Goal: Communication & Community: Answer question/provide support

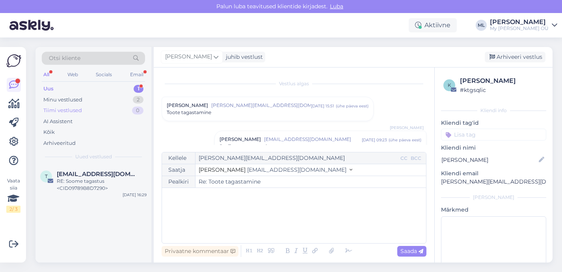
scroll to position [258, 0]
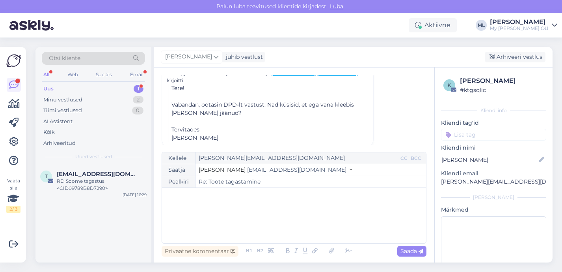
click at [76, 86] on div "Uus 1" at bounding box center [93, 88] width 103 height 11
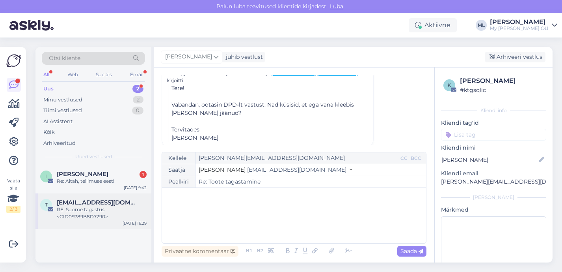
click at [80, 209] on div "RE: Soome tagastus <CID09789B8D7290>" at bounding box center [102, 213] width 90 height 14
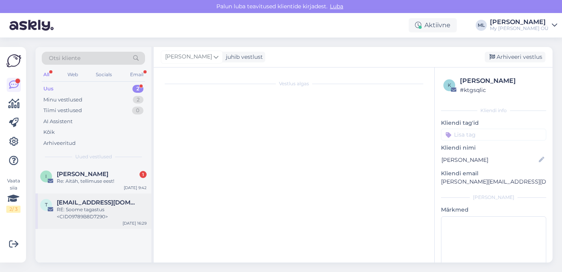
scroll to position [4877, 0]
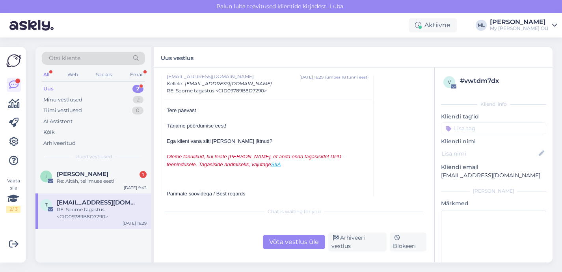
click at [293, 241] on div "Võta vestlus üle" at bounding box center [294, 242] width 62 height 14
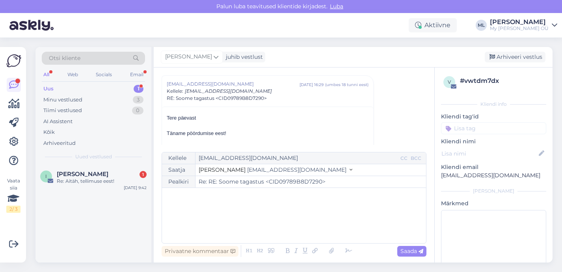
click at [224, 174] on button "Stella [EMAIL_ADDRESS][DOMAIN_NAME]" at bounding box center [276, 170] width 154 height 8
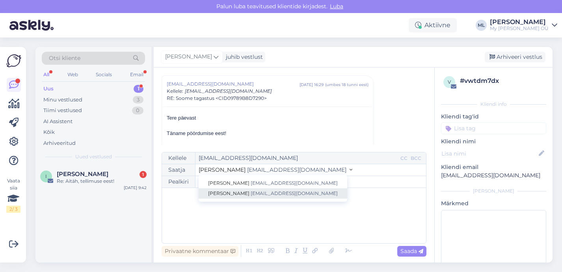
click at [218, 189] on link "[PERSON_NAME] [EMAIL_ADDRESS][DOMAIN_NAME]" at bounding box center [273, 193] width 149 height 10
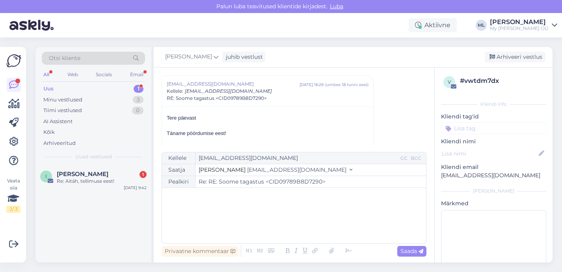
click at [213, 198] on p "﻿" at bounding box center [294, 196] width 256 height 8
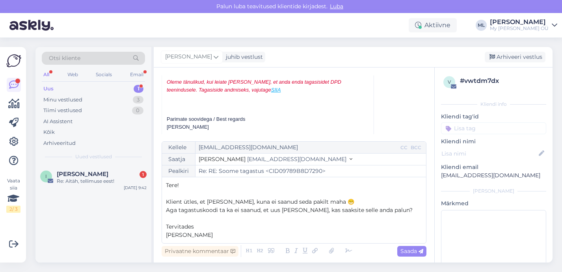
scroll to position [4988, 0]
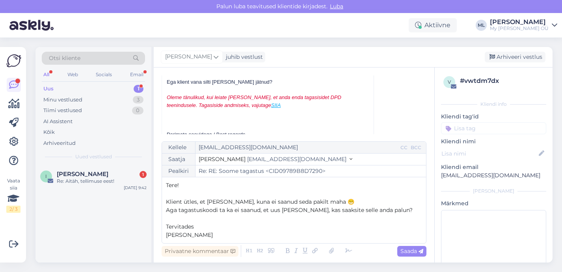
click at [329, 200] on p "Klient ütles, et [PERSON_NAME], kuna ei saanud seda pakilt maha 😁" at bounding box center [294, 202] width 256 height 8
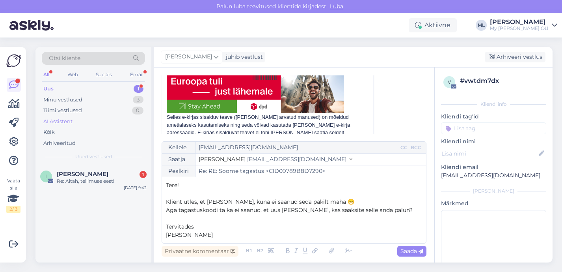
scroll to position [5252, 0]
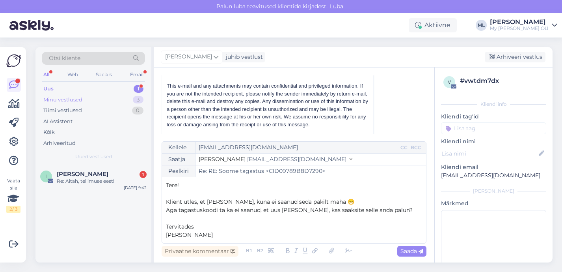
click at [106, 96] on div "Minu vestlused 3" at bounding box center [93, 99] width 103 height 11
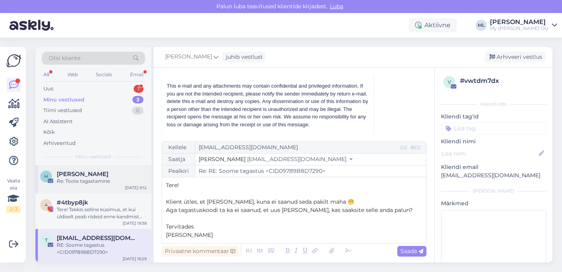
click at [69, 173] on span "[PERSON_NAME]" at bounding box center [83, 173] width 52 height 7
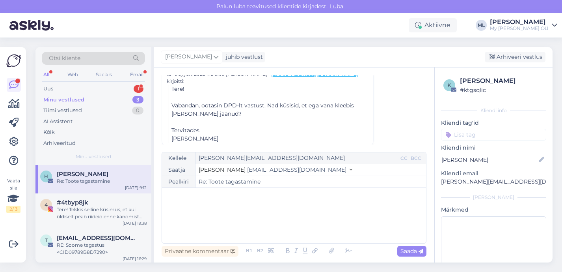
scroll to position [258, 0]
click at [77, 237] on span "[EMAIL_ADDRESS][DOMAIN_NAME]" at bounding box center [98, 237] width 82 height 7
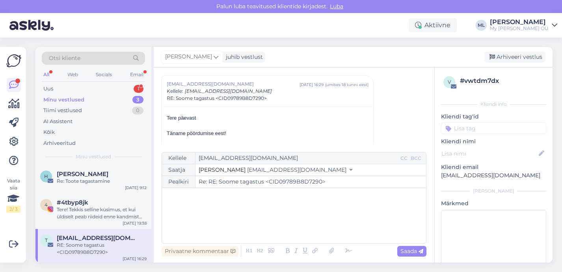
click at [83, 235] on span "[EMAIL_ADDRESS][DOMAIN_NAME]" at bounding box center [98, 237] width 82 height 7
click at [89, 201] on div "#4tbyp8jk" at bounding box center [102, 202] width 90 height 7
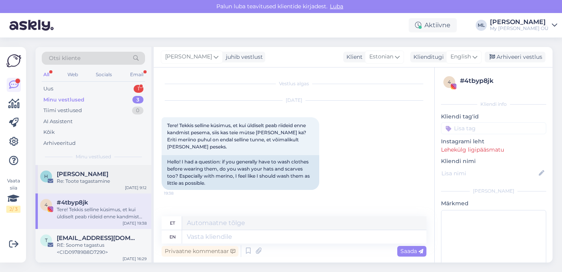
click at [93, 178] on div "Re: Toote tagastamine" at bounding box center [102, 180] width 90 height 7
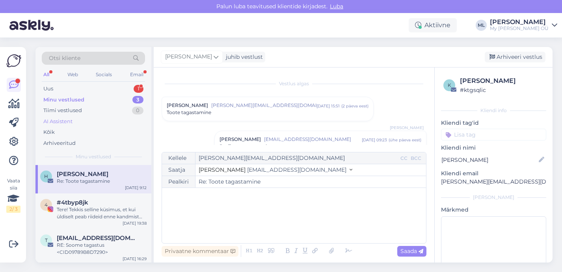
scroll to position [157, 0]
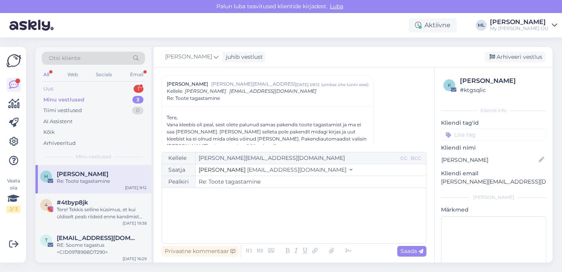
drag, startPoint x: 93, startPoint y: 103, endPoint x: 84, endPoint y: 86, distance: 19.0
click at [93, 103] on div "Minu vestlused 3" at bounding box center [93, 99] width 103 height 11
click at [80, 90] on div "Uus 1" at bounding box center [93, 88] width 103 height 11
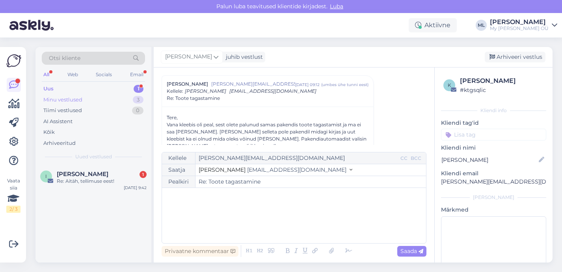
click at [100, 100] on div "Minu vestlused 3" at bounding box center [93, 99] width 103 height 11
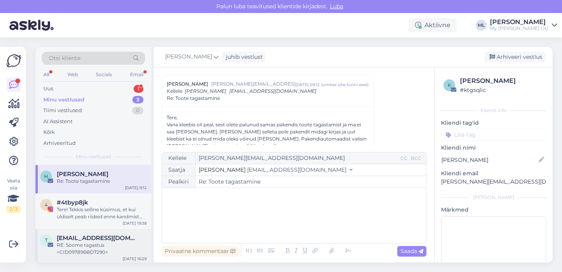
click at [85, 244] on div "RE: Soome tagastus <CID09789B8D7290>" at bounding box center [102, 248] width 90 height 14
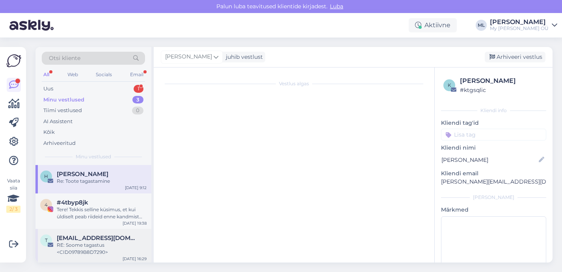
scroll to position [4922, 0]
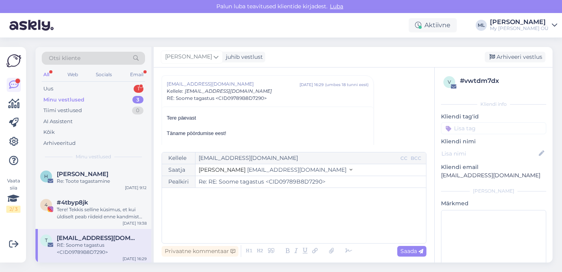
click at [268, 168] on span "[EMAIL_ADDRESS][DOMAIN_NAME]" at bounding box center [296, 169] width 99 height 7
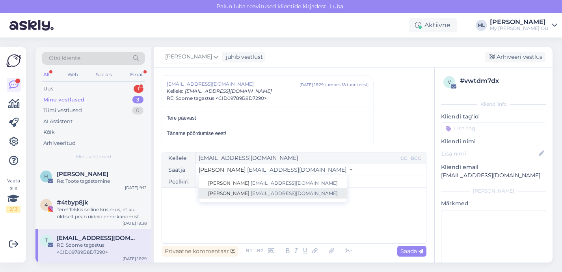
click at [253, 192] on span "[EMAIL_ADDRESS][DOMAIN_NAME]" at bounding box center [294, 193] width 87 height 6
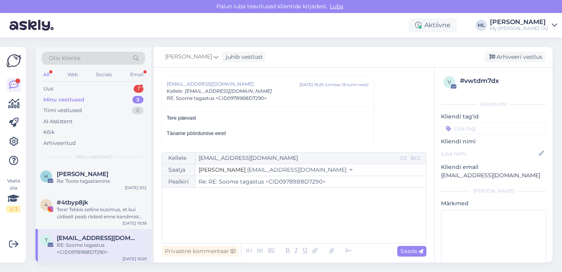
click at [197, 215] on div "﻿" at bounding box center [294, 215] width 256 height 47
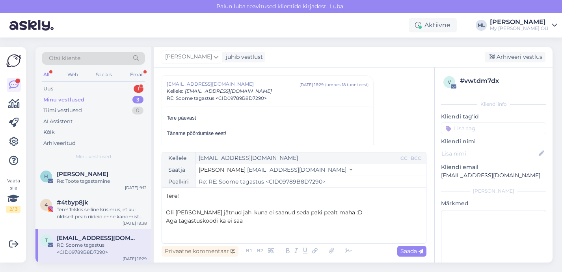
drag, startPoint x: 351, startPoint y: 210, endPoint x: 355, endPoint y: 211, distance: 4.0
click at [350, 211] on p "Oli [PERSON_NAME] jätnud jah, kuna ei saanud seda paki pealt maha :D" at bounding box center [294, 212] width 256 height 8
click at [252, 226] on div "Tere! ﻿ Oli [PERSON_NAME] jätnud jah, kuna ei saanud seda paki pealt maha väide…" at bounding box center [294, 215] width 256 height 47
drag, startPoint x: 218, startPoint y: 222, endPoint x: 233, endPoint y: 234, distance: 19.2
click at [218, 222] on span "Aga tagastuskoodi ka ei saa" at bounding box center [204, 220] width 77 height 7
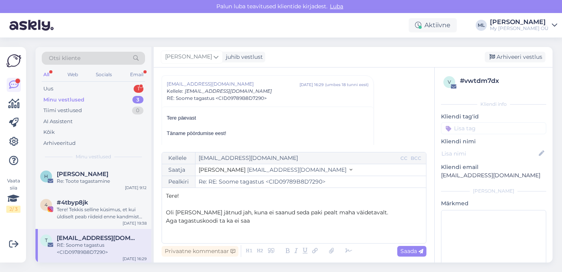
click at [293, 224] on p "Aga tagastuskoodi ta ka ei saa" at bounding box center [294, 220] width 256 height 8
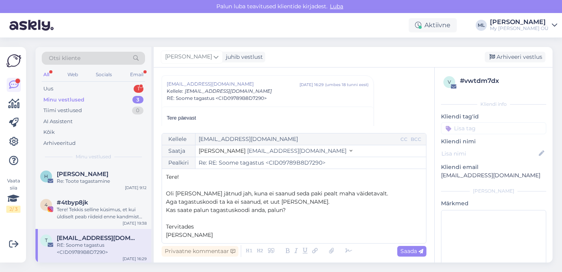
click at [295, 213] on p "Kas saate palun tagastuskoodi anda, palun?" at bounding box center [294, 210] width 256 height 8
click at [411, 249] on span "Saada" at bounding box center [412, 250] width 23 height 7
type input "Re: RE: Soome tagastus <CID09789B8D7290>"
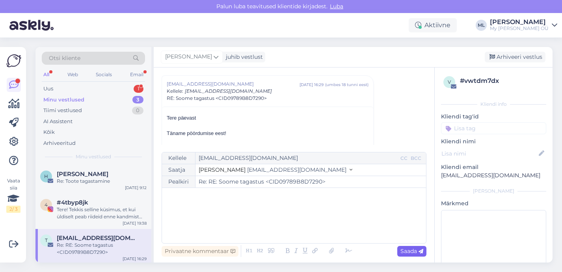
scroll to position [5507, 0]
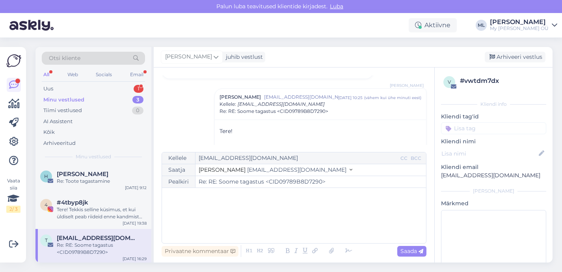
click at [502, 63] on div "[PERSON_NAME] juhib vestlust [GEOGRAPHIC_DATA] vestlus" at bounding box center [353, 57] width 399 height 21
click at [502, 57] on div "Arhiveeri vestlus" at bounding box center [515, 57] width 61 height 11
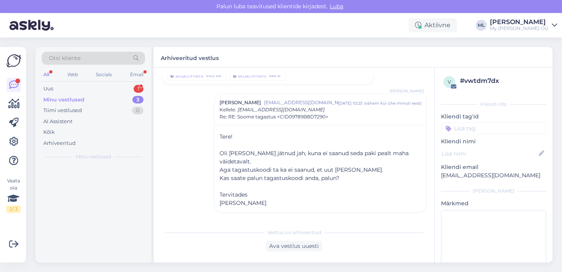
scroll to position [5501, 0]
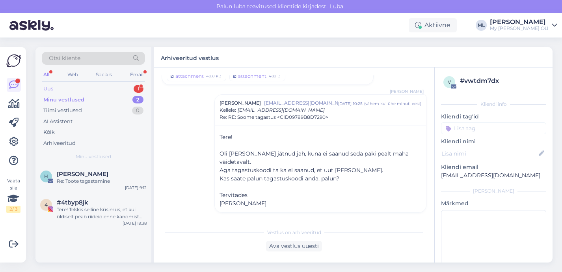
click at [52, 91] on div "Uus" at bounding box center [48, 89] width 10 height 8
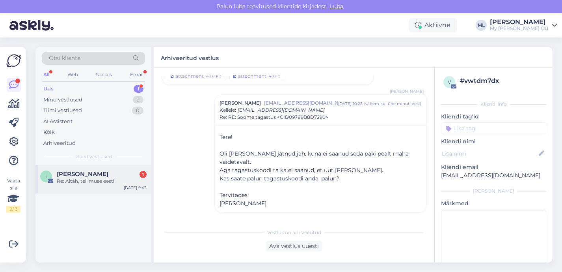
click at [70, 179] on div "Re: Aitäh, tellimuse eest!" at bounding box center [102, 180] width 90 height 7
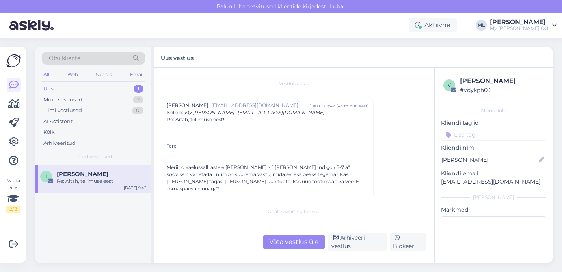
click at [114, 177] on div "Re: Aitäh, tellimuse eest!" at bounding box center [102, 180] width 90 height 7
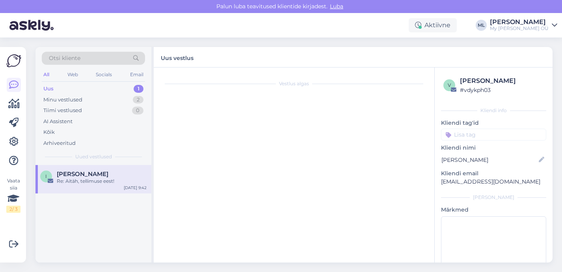
scroll to position [21, 0]
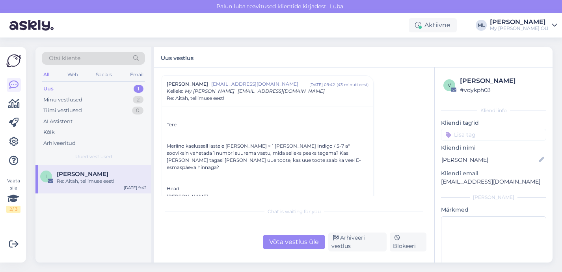
click at [301, 241] on div "Võta vestlus üle" at bounding box center [294, 242] width 62 height 14
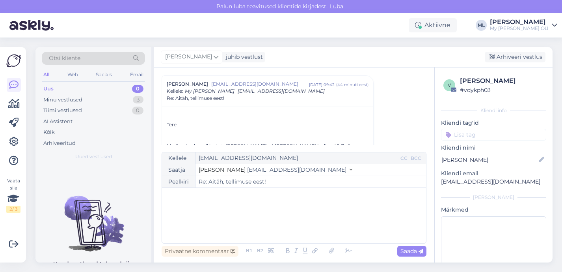
click at [261, 169] on span "[EMAIL_ADDRESS][DOMAIN_NAME]" at bounding box center [296, 169] width 99 height 7
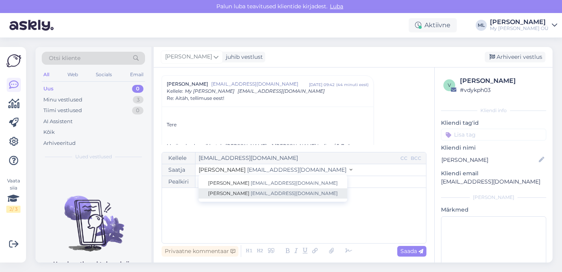
click at [251, 192] on span "[EMAIL_ADDRESS][DOMAIN_NAME]" at bounding box center [294, 193] width 87 height 6
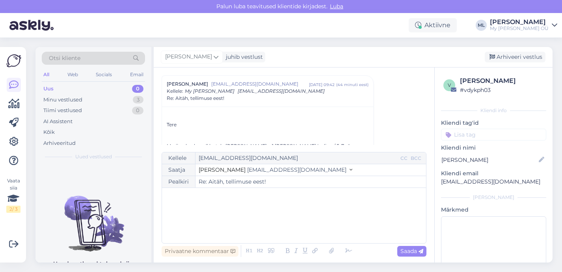
click at [220, 208] on div "﻿" at bounding box center [294, 215] width 256 height 47
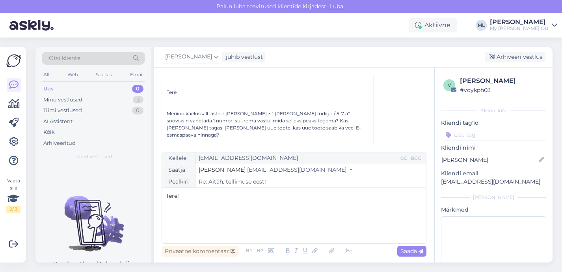
scroll to position [58, 0]
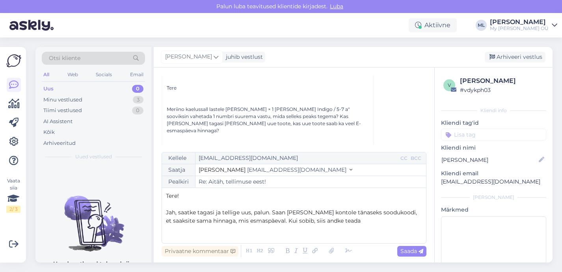
drag, startPoint x: 271, startPoint y: 212, endPoint x: 289, endPoint y: 233, distance: 28.5
click at [271, 213] on span "Jah, saatke tagasi ja tellige uus, palun. Saan [PERSON_NAME] kontole tänaseks s…" at bounding box center [292, 216] width 253 height 15
click at [174, 203] on p "﻿" at bounding box center [294, 204] width 256 height 8
click at [190, 195] on p "Tere!" at bounding box center [294, 196] width 256 height 8
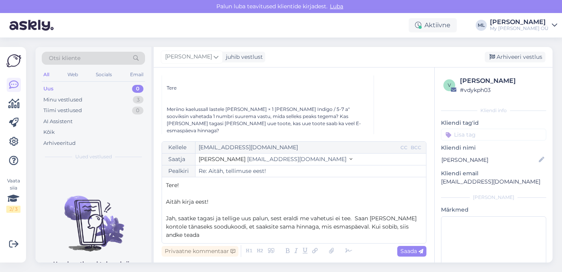
click at [165, 226] on div "Kellele [EMAIL_ADDRESS][DOMAIN_NAME] CC BCC Saatja Mari-Liis [EMAIL_ADDRESS][DO…" at bounding box center [294, 192] width 265 height 102
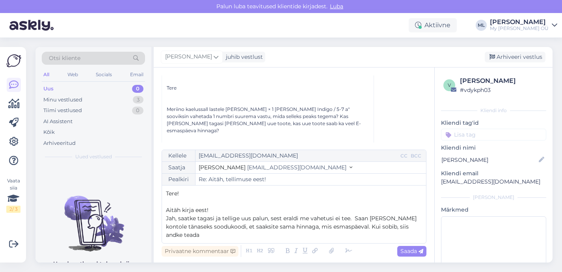
drag, startPoint x: 422, startPoint y: 230, endPoint x: 431, endPoint y: 234, distance: 9.2
click at [423, 230] on div "Kellele [EMAIL_ADDRESS][DOMAIN_NAME] CC BCC Saatja Mari-Liis [EMAIL_ADDRESS][DO…" at bounding box center [294, 196] width 265 height 94
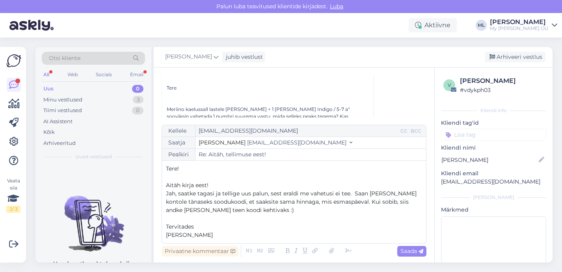
drag, startPoint x: 405, startPoint y: 250, endPoint x: 414, endPoint y: 241, distance: 12.8
click at [405, 250] on span "Saada" at bounding box center [412, 250] width 23 height 7
type input "Re: Aitäh, tellimuse eest!"
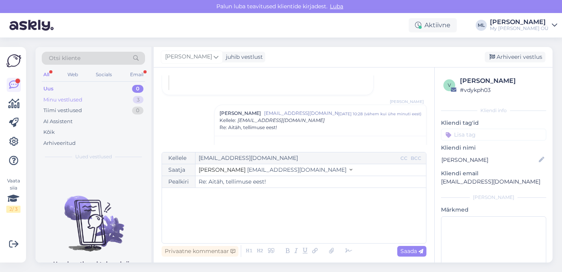
click at [61, 95] on div "Minu vestlused 3" at bounding box center [93, 99] width 103 height 11
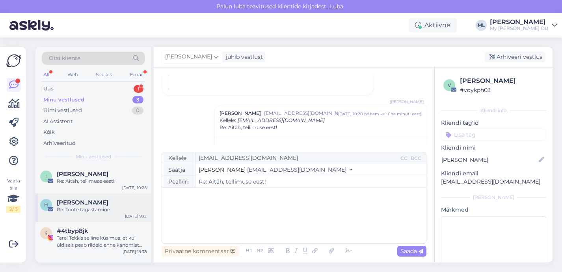
click at [75, 208] on div "Re: Toote tagastamine" at bounding box center [102, 209] width 90 height 7
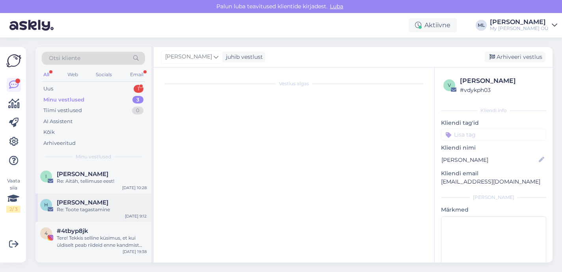
scroll to position [144, 0]
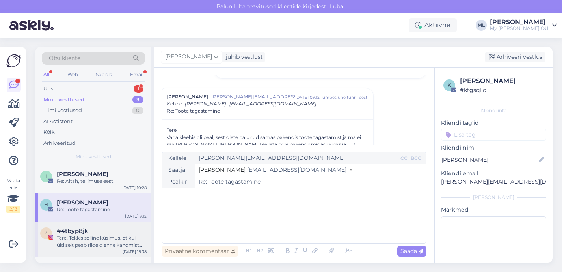
click at [88, 231] on div "#4tbyp8jk" at bounding box center [102, 230] width 90 height 7
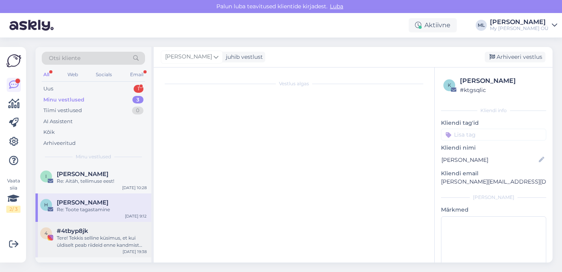
scroll to position [0, 0]
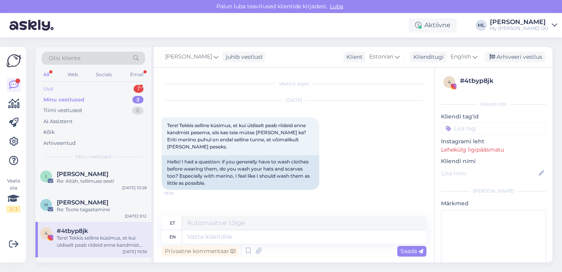
click at [81, 90] on div "Uus 1" at bounding box center [93, 88] width 103 height 11
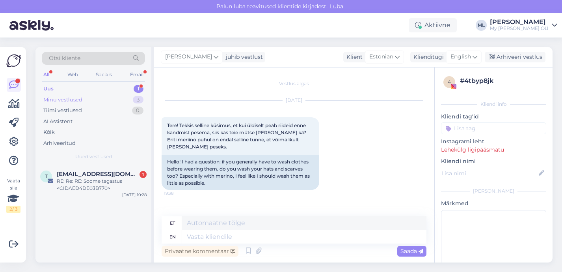
click at [66, 94] on div "Minu vestlused 3" at bounding box center [93, 99] width 103 height 11
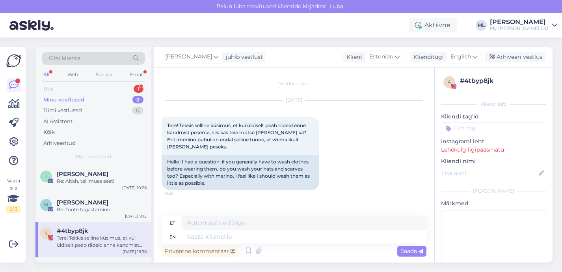
click at [53, 90] on div "Uus" at bounding box center [48, 89] width 10 height 8
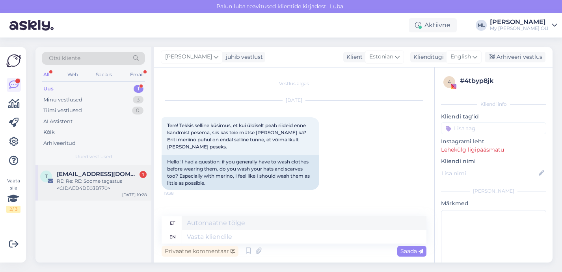
click at [73, 174] on span "[EMAIL_ADDRESS][DOMAIN_NAME]" at bounding box center [98, 173] width 82 height 7
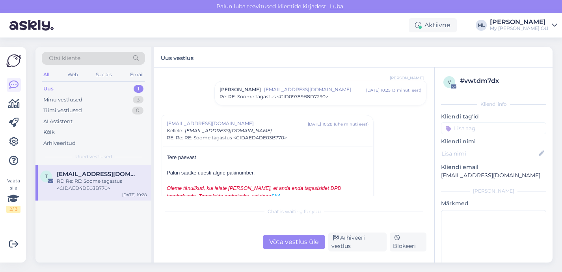
scroll to position [4873, 0]
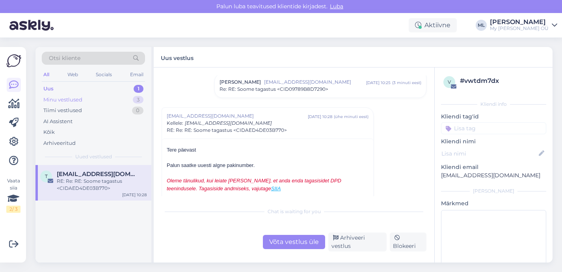
click at [64, 98] on div "Minu vestlused" at bounding box center [62, 100] width 39 height 8
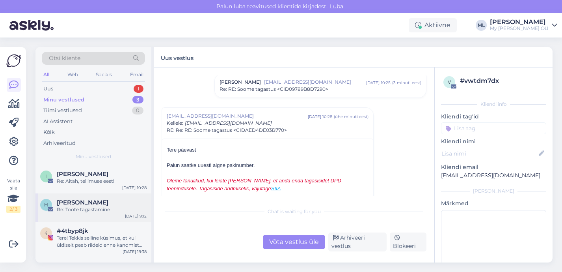
click at [90, 206] on div "Re: Toote tagastamine" at bounding box center [102, 209] width 90 height 7
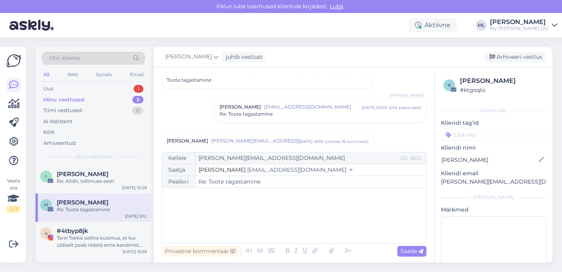
scroll to position [0, 0]
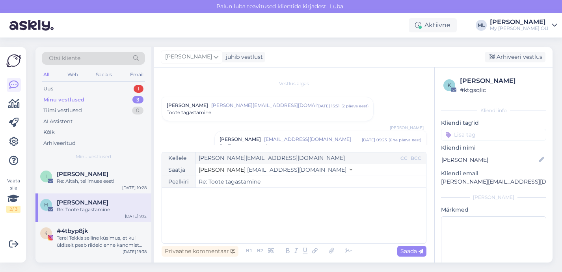
click at [224, 114] on div "Toote tagastamine" at bounding box center [268, 112] width 202 height 7
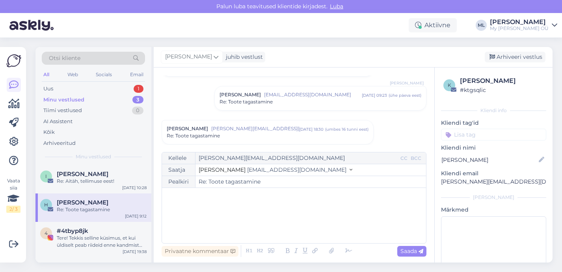
click at [264, 91] on span "[EMAIL_ADDRESS][DOMAIN_NAME]" at bounding box center [313, 94] width 98 height 7
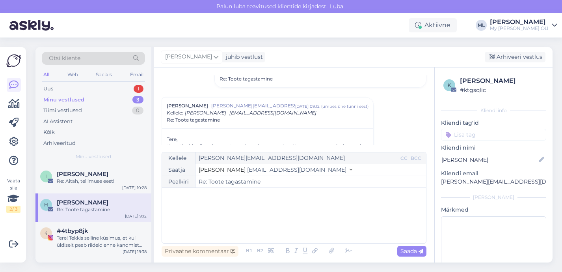
scroll to position [252, 0]
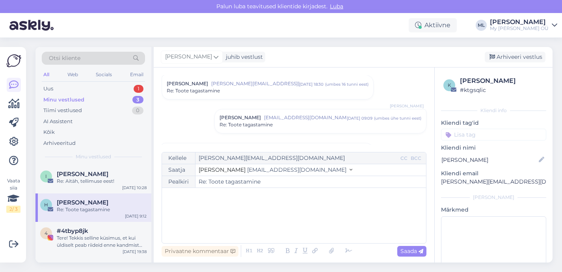
click at [196, 148] on span "[PERSON_NAME]" at bounding box center [187, 151] width 41 height 7
click at [468, 178] on p "[PERSON_NAME][EMAIL_ADDRESS][DOMAIN_NAME]" at bounding box center [493, 181] width 105 height 8
click at [470, 181] on p "[PERSON_NAME][EMAIL_ADDRESS][DOMAIN_NAME]" at bounding box center [493, 181] width 105 height 8
click at [470, 180] on p "[PERSON_NAME][EMAIL_ADDRESS][DOMAIN_NAME]" at bounding box center [493, 181] width 105 height 8
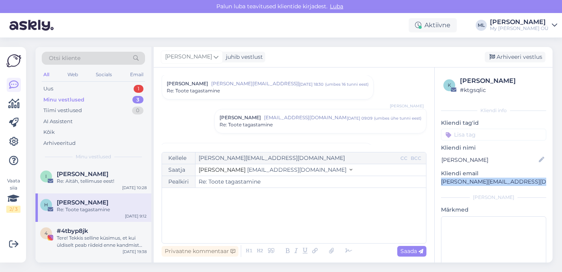
copy div "[PERSON_NAME][EMAIL_ADDRESS][DOMAIN_NAME] [PERSON_NAME]"
click at [52, 87] on div "Uus" at bounding box center [48, 89] width 10 height 8
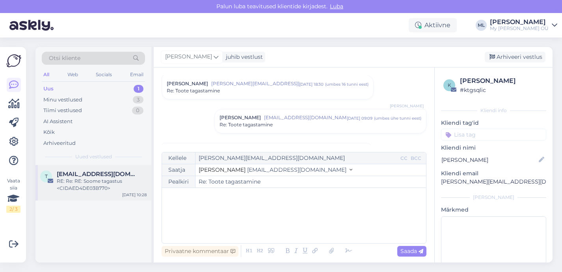
drag, startPoint x: 82, startPoint y: 185, endPoint x: 112, endPoint y: 193, distance: 31.3
click at [82, 185] on div "RE: Re: RE: Soome tagastus <CIDAED4DE03B770>" at bounding box center [102, 184] width 90 height 14
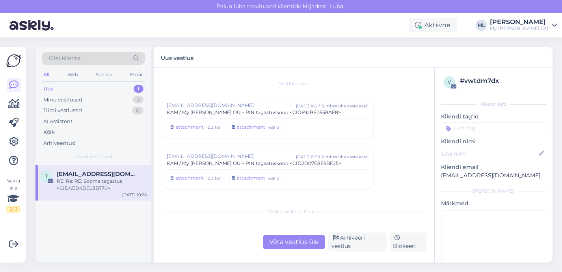
scroll to position [4905, 0]
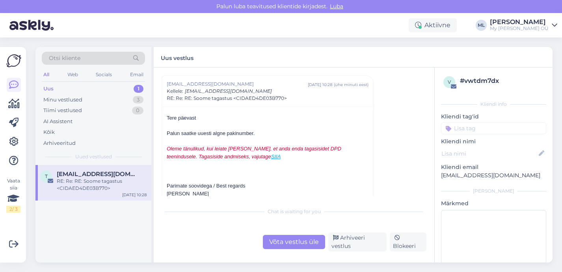
click at [312, 239] on div "Võta vestlus üle" at bounding box center [294, 242] width 62 height 14
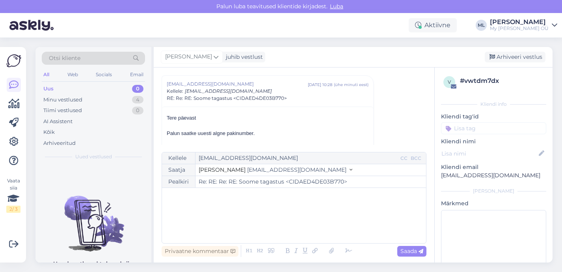
click at [263, 170] on span "[EMAIL_ADDRESS][DOMAIN_NAME]" at bounding box center [296, 169] width 99 height 7
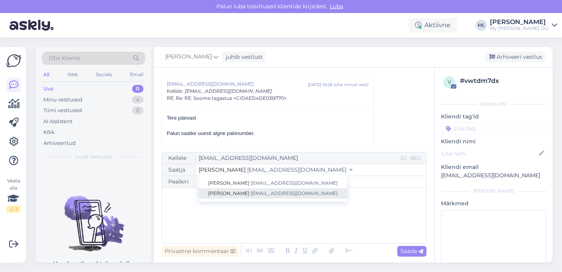
click at [255, 189] on link "[PERSON_NAME] [EMAIL_ADDRESS][DOMAIN_NAME]" at bounding box center [273, 193] width 149 height 10
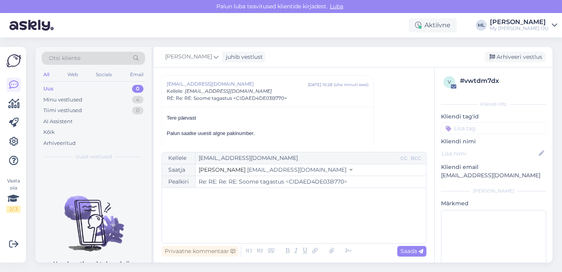
click at [232, 201] on div "﻿" at bounding box center [294, 215] width 256 height 47
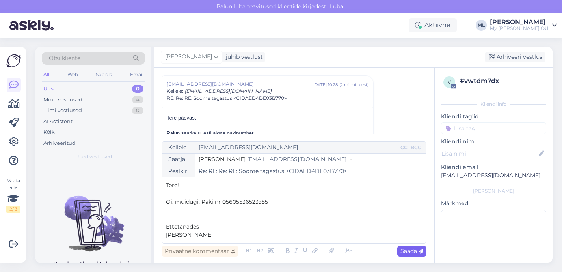
click at [412, 249] on span "Saada" at bounding box center [412, 250] width 23 height 7
type input "Re: Re: RE: Re: RE: Soome tagastus <CIDAED4DE03B770>"
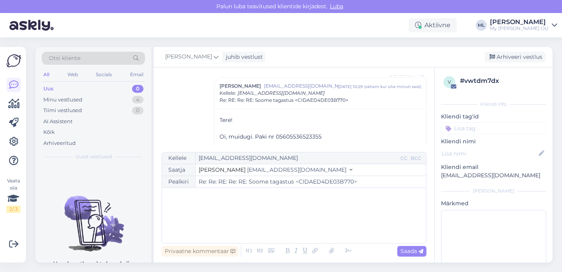
scroll to position [5441, 0]
drag, startPoint x: 51, startPoint y: 101, endPoint x: 59, endPoint y: 101, distance: 8.3
click at [51, 101] on div "Minu vestlused" at bounding box center [62, 100] width 39 height 8
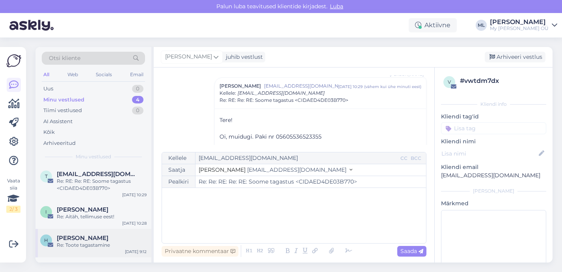
click at [94, 239] on span "[PERSON_NAME]" at bounding box center [83, 237] width 52 height 7
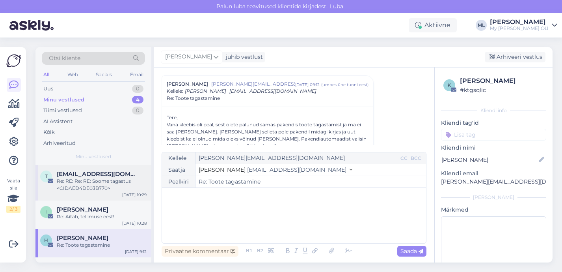
click at [76, 180] on div "Re: RE: Re: RE: Soome tagastus <CIDAED4DE03B770>" at bounding box center [102, 184] width 90 height 14
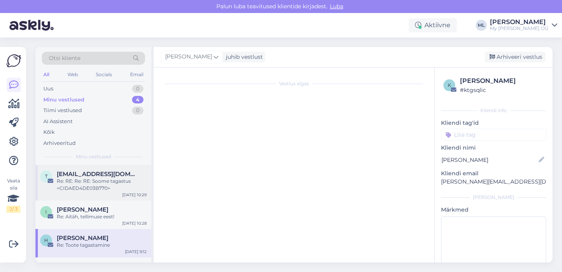
scroll to position [0, 0]
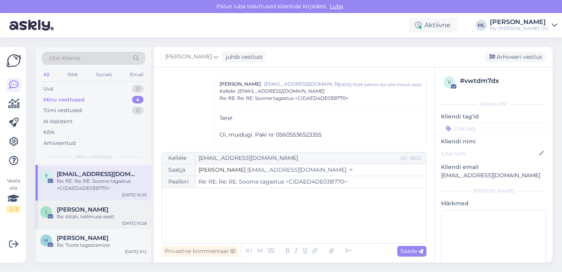
click at [99, 211] on span "[PERSON_NAME]" at bounding box center [83, 209] width 52 height 7
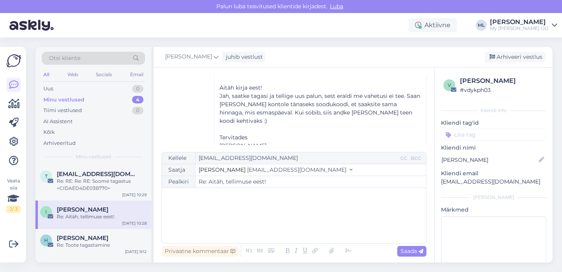
scroll to position [109, 0]
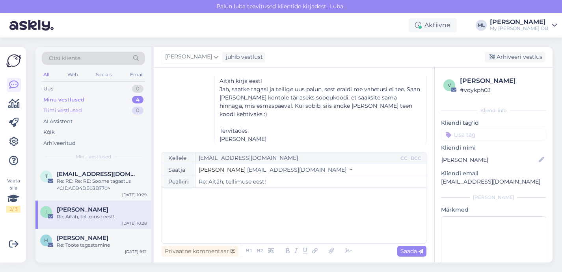
click at [82, 106] on div "Tiimi vestlused 0" at bounding box center [93, 110] width 103 height 11
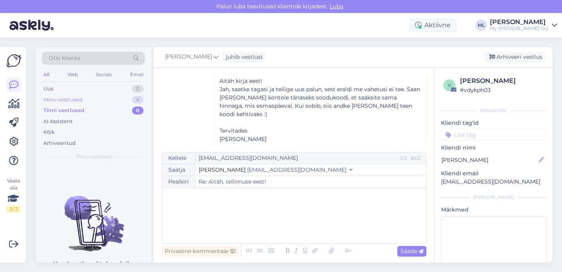
click at [77, 97] on div "Minu vestlused" at bounding box center [62, 100] width 39 height 8
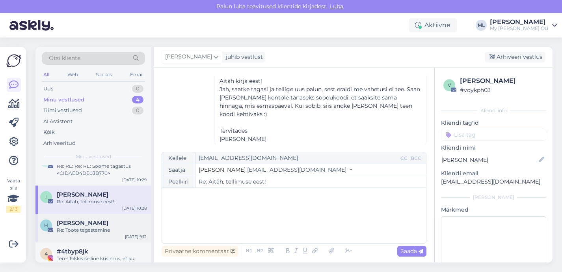
scroll to position [30, 0]
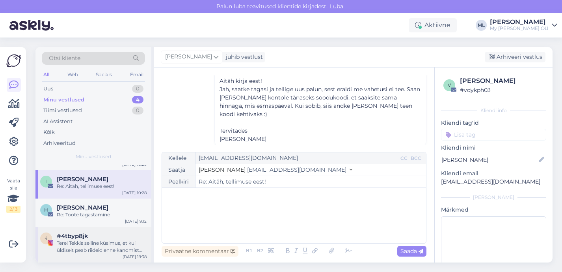
click at [93, 234] on div "#4tbyp8jk" at bounding box center [102, 235] width 90 height 7
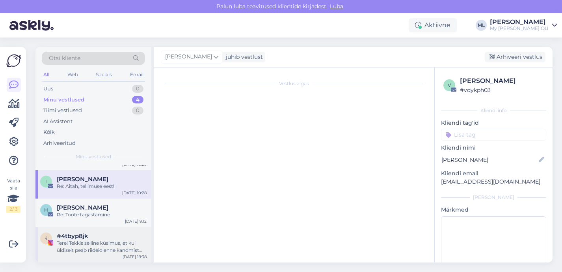
scroll to position [0, 0]
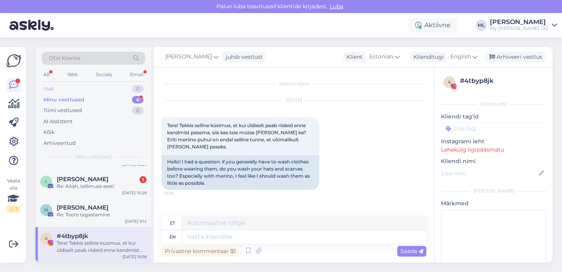
click at [48, 88] on div "Uus" at bounding box center [48, 89] width 10 height 8
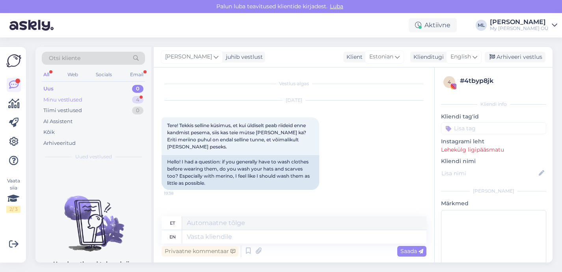
click at [53, 99] on div "Minu vestlused" at bounding box center [62, 100] width 39 height 8
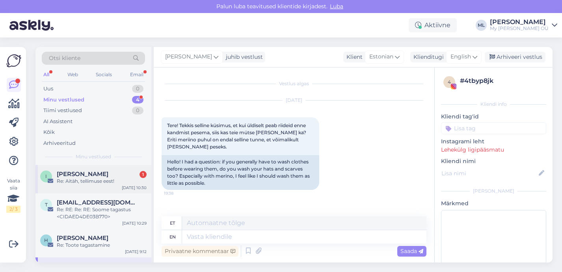
click at [74, 174] on span "[PERSON_NAME]" at bounding box center [83, 173] width 52 height 7
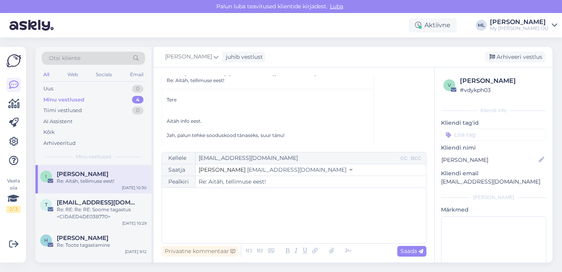
scroll to position [148, 0]
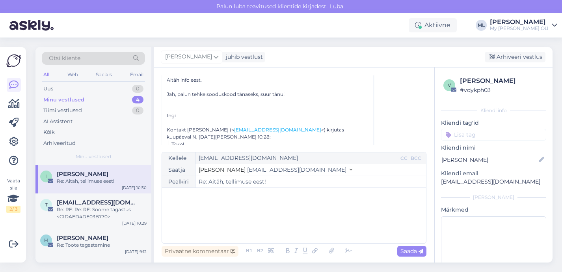
click at [468, 183] on p "[EMAIL_ADDRESS][DOMAIN_NAME]" at bounding box center [493, 181] width 105 height 8
click at [468, 182] on p "[EMAIL_ADDRESS][DOMAIN_NAME]" at bounding box center [493, 181] width 105 height 8
copy div "[EMAIL_ADDRESS][DOMAIN_NAME] [PERSON_NAME]"
click at [217, 211] on div "﻿" at bounding box center [294, 215] width 256 height 47
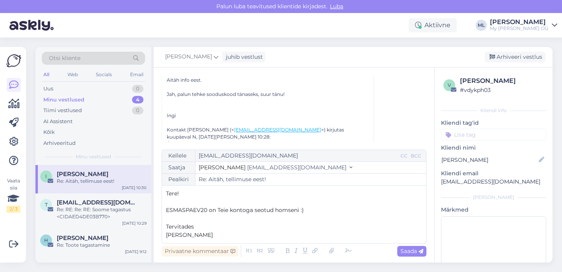
click at [194, 223] on p "Tervitades" at bounding box center [294, 226] width 256 height 8
click at [410, 252] on span "Saada" at bounding box center [412, 250] width 23 height 7
type input "Re: Re: [PERSON_NAME], tellimuse eest!"
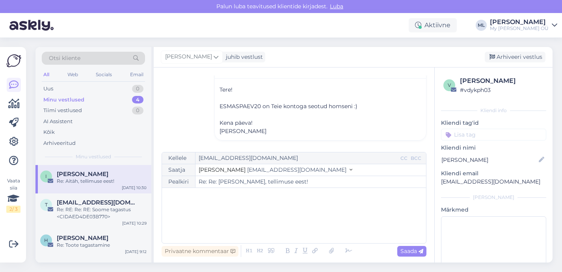
scroll to position [339, 0]
click at [505, 58] on div "Arhiveeri vestlus" at bounding box center [515, 57] width 61 height 11
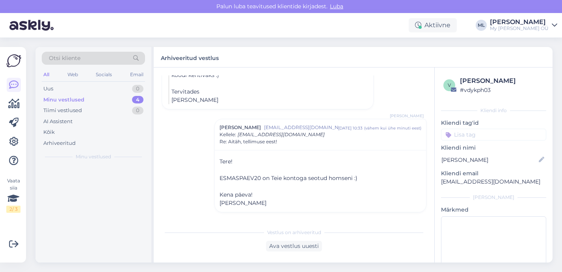
scroll to position [267, 0]
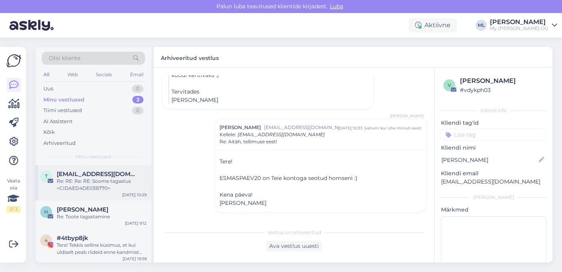
click at [74, 187] on div "Re: RE: Re: RE: Soome tagastus <CIDAED4DE03B770>" at bounding box center [102, 184] width 90 height 14
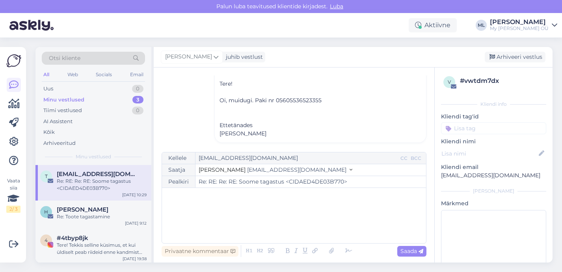
scroll to position [4942, 0]
drag, startPoint x: 178, startPoint y: 118, endPoint x: 129, endPoint y: 151, distance: 59.1
click at [177, 118] on div "Vestlus algas [EMAIL_ADDRESS][DOMAIN_NAME] [DATE] 15:39 ( umbes ühe aasta eest …" at bounding box center [298, 109] width 272 height 69
drag, startPoint x: 52, startPoint y: 213, endPoint x: 64, endPoint y: 216, distance: 12.4
click at [52, 213] on div "H [PERSON_NAME] Re: Toote tagastamine" at bounding box center [93, 213] width 106 height 14
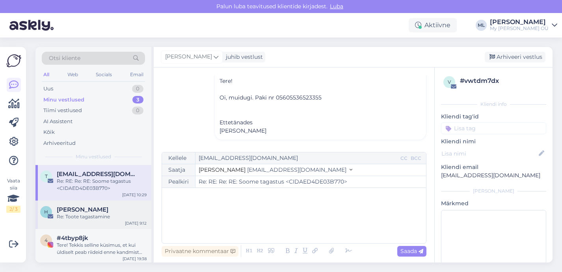
scroll to position [144, 0]
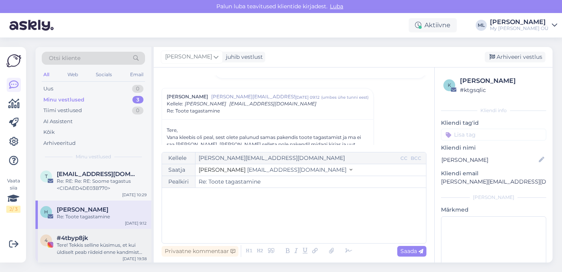
click at [95, 242] on div "Tere! Tekkis selline küsimus, et kui üldiselt peab riideid enne kandmist pesema…" at bounding box center [102, 248] width 90 height 14
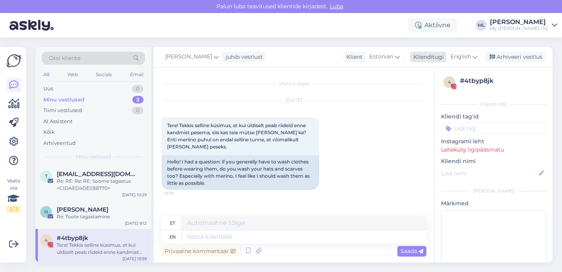
click at [468, 54] on span "English" at bounding box center [461, 56] width 21 height 9
type input "est"
click at [439, 93] on link "Estonian" at bounding box center [446, 92] width 87 height 13
click at [103, 184] on div "RE: Re: RE: Re: RE: Soome tagastus <CIDCC915E8A25F3>" at bounding box center [102, 184] width 90 height 14
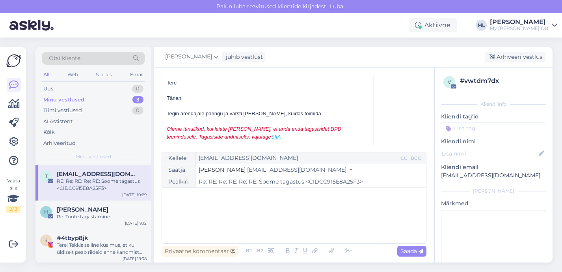
scroll to position [4939, 0]
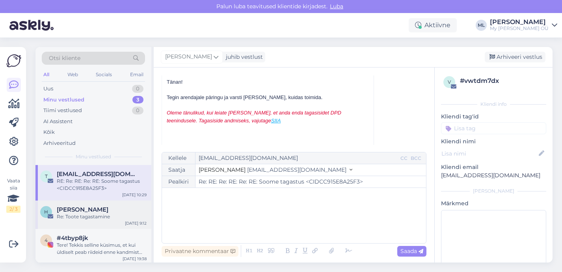
click at [107, 212] on span "[PERSON_NAME]" at bounding box center [83, 209] width 52 height 7
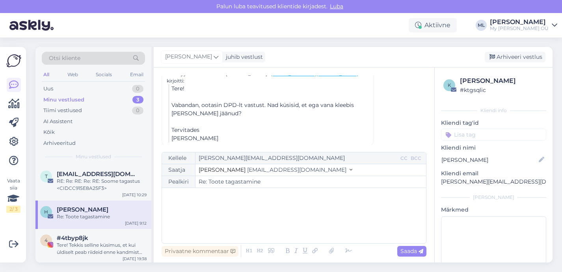
scroll to position [258, 0]
click at [92, 181] on div "RE: Re: RE: Re: RE: Soome tagastus <CIDCC915E8A25F3>" at bounding box center [102, 184] width 90 height 14
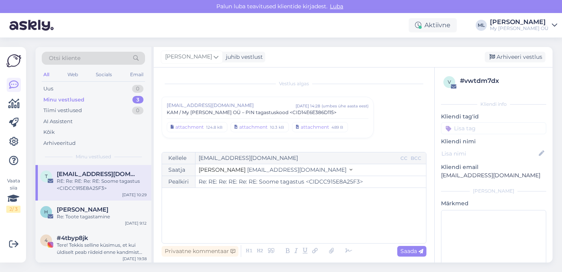
scroll to position [4888, 0]
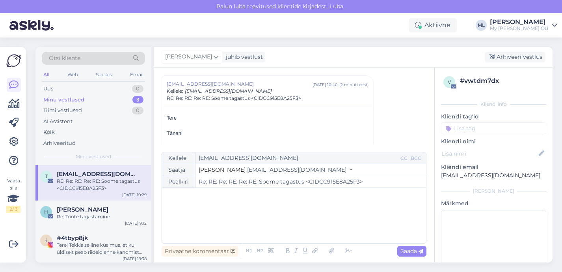
click at [39, 103] on div "Otsi kliente All Web Socials Email Uus 0 Minu vestlused 3 Tiimi vestlused 0 AI …" at bounding box center [93, 106] width 116 height 118
click at [45, 101] on div "Minu vestlused" at bounding box center [63, 100] width 41 height 8
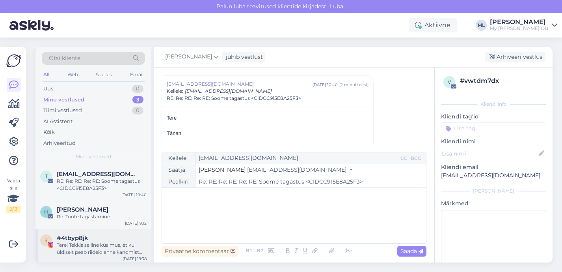
click at [109, 243] on div "Tere! Tekkis selline küsimus, et kui üldiselt peab riideid enne kandmist pesema…" at bounding box center [102, 248] width 90 height 14
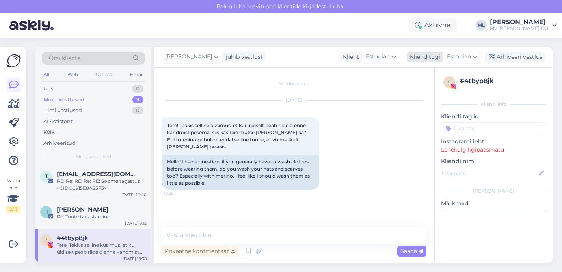
click at [454, 57] on span "Estonian" at bounding box center [459, 56] width 24 height 9
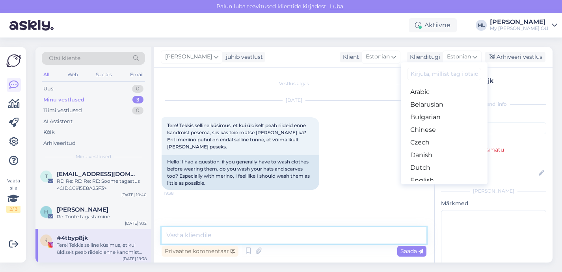
click at [287, 230] on textarea at bounding box center [294, 235] width 265 height 17
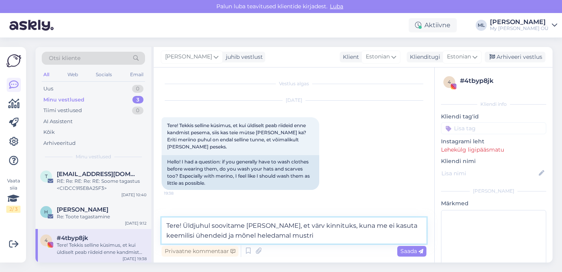
click at [263, 238] on textarea "Tere! Üldjuhul soovitame [PERSON_NAME], et värv kinnituks, kuna me ei kasuta ke…" at bounding box center [294, 230] width 265 height 26
click at [311, 237] on textarea "Tere! Üldjuhul soovitame [PERSON_NAME], et värv kinnituks, kuna me ei kasuta ke…" at bounding box center [294, 230] width 265 height 26
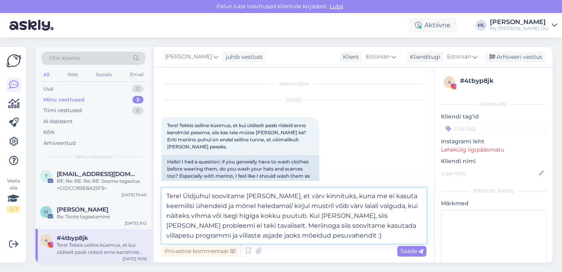
click at [322, 207] on textarea "Tere! Üldjuhul soovitame [PERSON_NAME], et värv kinnituks, kuna me ei kasuta ke…" at bounding box center [294, 216] width 265 height 56
click at [366, 236] on textarea "Tere! Üldjuhul soovitame [PERSON_NAME], et värv kinnituks, kuna me ei kasuta ke…" at bounding box center [294, 216] width 265 height 56
type textarea "Tere! Üldjuhul soovitame [PERSON_NAME], et värv kinnituks, kuna me ei kasuta ke…"
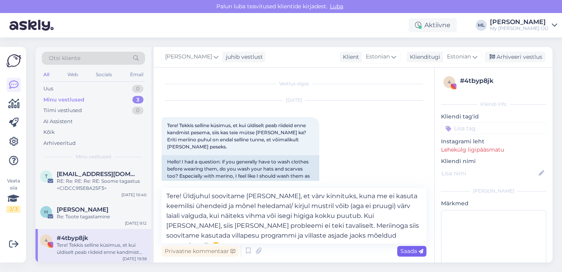
click at [412, 249] on span "Saada" at bounding box center [412, 250] width 23 height 7
click at [407, 253] on span "Saada" at bounding box center [412, 250] width 23 height 7
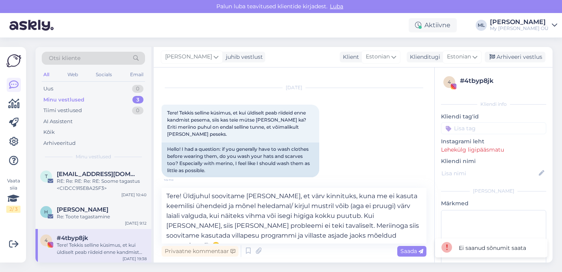
scroll to position [18, 0]
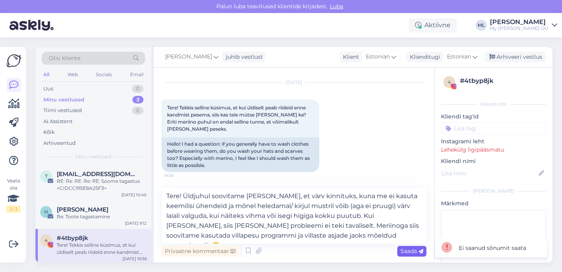
click at [408, 251] on span "Saada" at bounding box center [412, 250] width 23 height 7
click at [413, 254] on div "Saada" at bounding box center [411, 251] width 29 height 11
click at [413, 252] on span "Saada" at bounding box center [412, 250] width 23 height 7
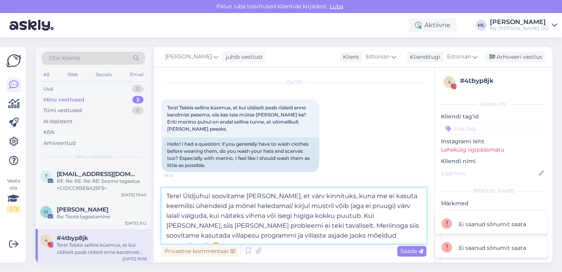
drag, startPoint x: 362, startPoint y: 237, endPoint x: 164, endPoint y: 183, distance: 205.6
click at [164, 183] on div "Vestlus algas [DATE] Tere! Tekkis selline küsimus, et kui üldiselt peab riideid…" at bounding box center [294, 164] width 281 height 195
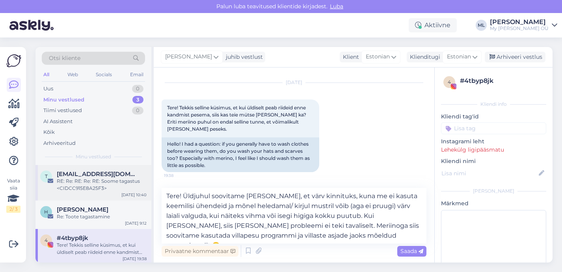
click at [80, 188] on div "RE: Re: RE: Re: RE: Soome tagastus <CIDCC915E8A25F3>" at bounding box center [102, 184] width 90 height 14
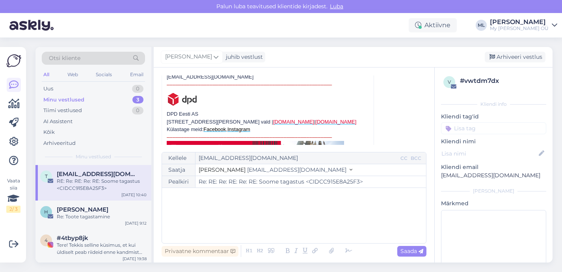
scroll to position [5059, 0]
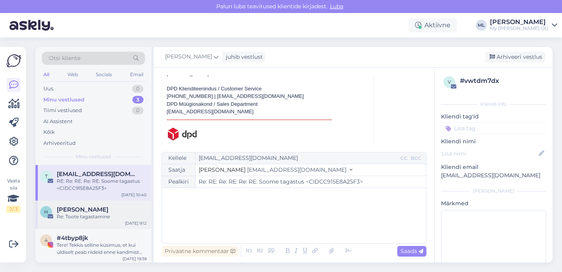
click at [108, 211] on span "[PERSON_NAME]" at bounding box center [83, 209] width 52 height 7
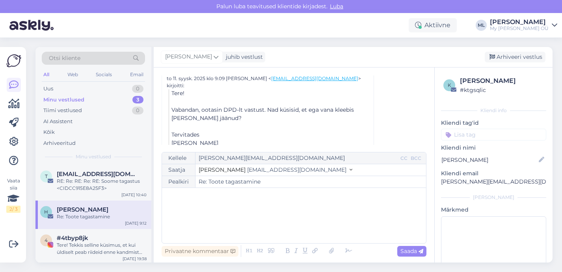
scroll to position [258, 0]
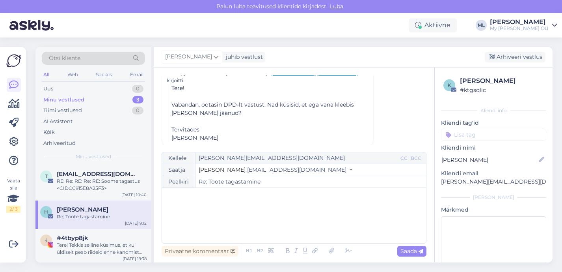
click at [264, 172] on span "[EMAIL_ADDRESS][DOMAIN_NAME]" at bounding box center [296, 169] width 99 height 7
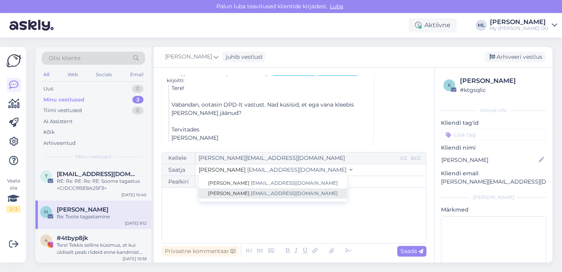
click at [259, 190] on span "[EMAIL_ADDRESS][DOMAIN_NAME]" at bounding box center [294, 193] width 87 height 6
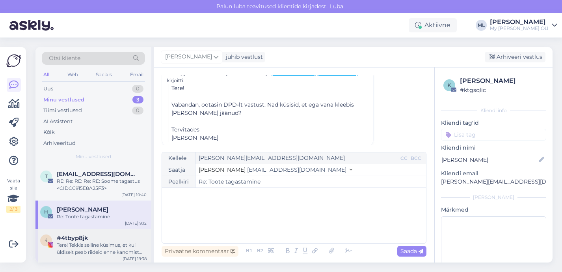
click at [90, 243] on div "Tere! Tekkis selline küsimus, et kui üldiselt peab riideid enne kandmist pesema…" at bounding box center [102, 248] width 90 height 14
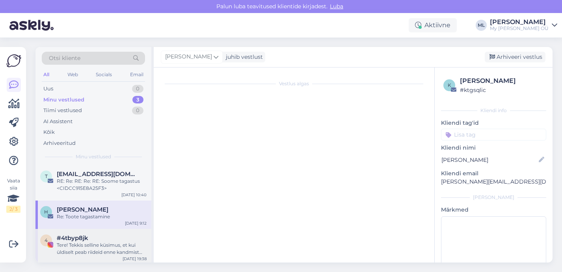
scroll to position [0, 0]
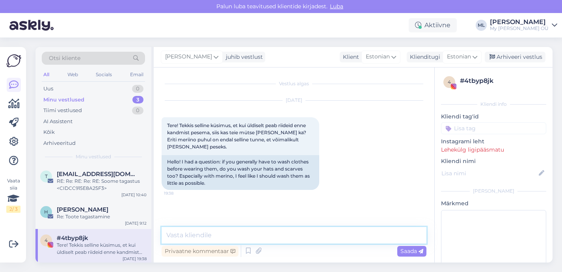
click at [199, 232] on textarea at bounding box center [294, 235] width 265 height 17
click at [87, 237] on span "#4tbyp8jk" at bounding box center [73, 237] width 32 height 7
click at [112, 238] on div "#4tbyp8jk" at bounding box center [102, 237] width 90 height 7
click at [201, 237] on textarea at bounding box center [294, 235] width 265 height 17
paste textarea "Tere! Üldjuhul soovitame [PERSON_NAME], et värv kinnituks, kuna me ei kasuta ke…"
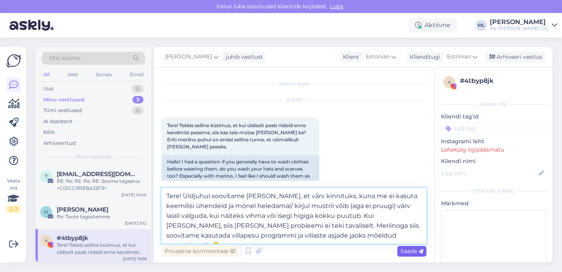
type textarea "Tere! Üldjuhul soovitame [PERSON_NAME], et värv kinnituks, kuna me ei kasuta ke…"
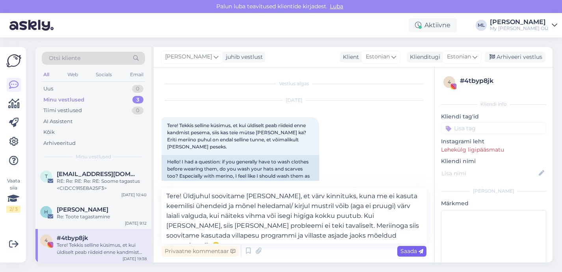
click at [409, 254] on div "Saada" at bounding box center [411, 251] width 29 height 11
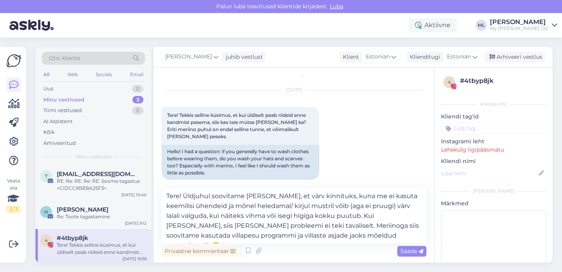
scroll to position [11, 0]
click at [404, 253] on span "Saada" at bounding box center [412, 250] width 23 height 7
click at [414, 254] on div "Saada" at bounding box center [411, 251] width 29 height 11
click at [415, 254] on div "Saada" at bounding box center [411, 251] width 29 height 11
click at [506, 54] on div "Arhiveeri vestlus" at bounding box center [515, 57] width 61 height 11
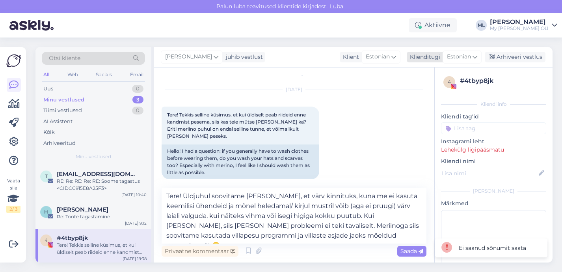
scroll to position [0, 0]
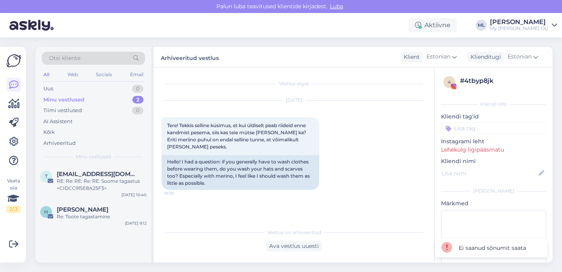
click at [58, 94] on div "Minu vestlused 2" at bounding box center [93, 99] width 103 height 11
click at [49, 91] on div "Uus" at bounding box center [48, 89] width 10 height 8
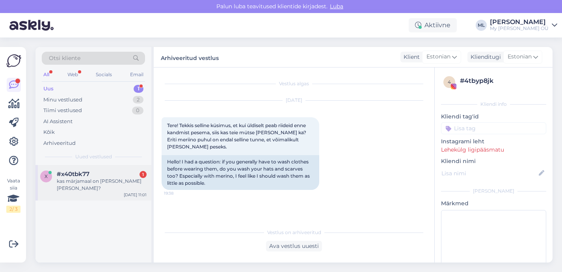
click at [90, 177] on span "#x40tbk77" at bounding box center [73, 173] width 33 height 7
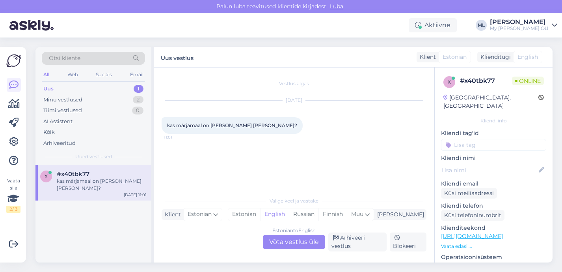
click at [285, 246] on div "Estonian to English Võta vestlus üle" at bounding box center [294, 242] width 62 height 14
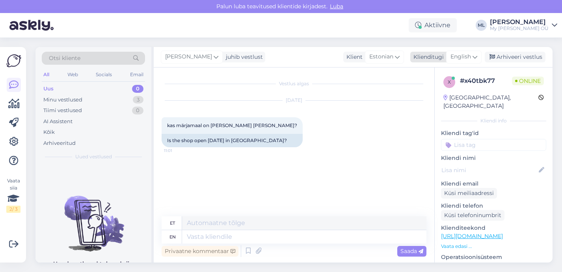
click at [474, 59] on icon at bounding box center [475, 56] width 5 height 9
type input "est"
click at [448, 91] on link "Estonian" at bounding box center [446, 92] width 87 height 13
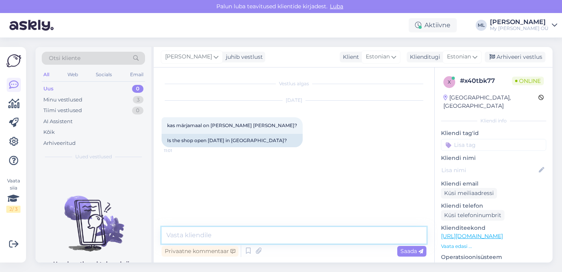
click at [233, 235] on textarea at bounding box center [294, 235] width 265 height 17
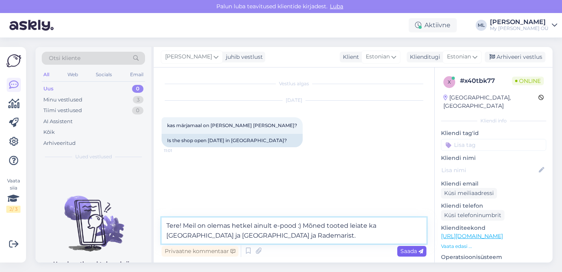
type textarea "Tere! Meil on olemas hetkel ainult e-pood :) Mõned tooted leiate ka [GEOGRAPHIC…"
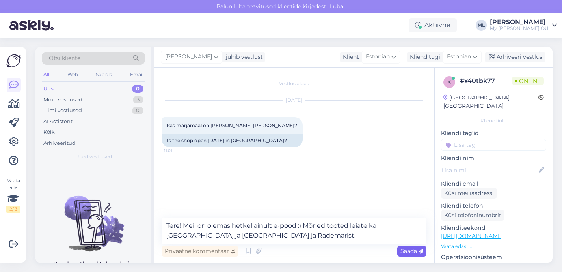
click at [401, 253] on span "Saada" at bounding box center [412, 250] width 23 height 7
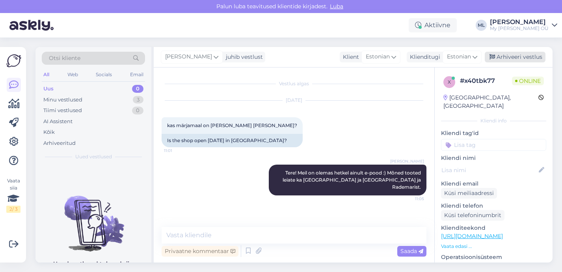
click at [517, 61] on div "Arhiveeri vestlus" at bounding box center [515, 57] width 61 height 11
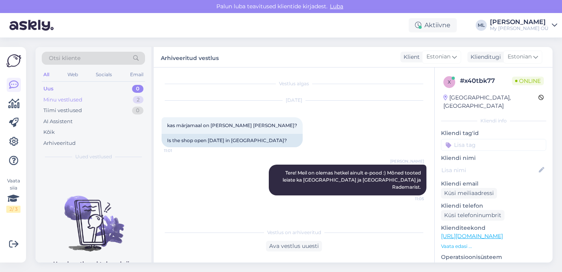
click at [55, 96] on div "Minu vestlused" at bounding box center [62, 100] width 39 height 8
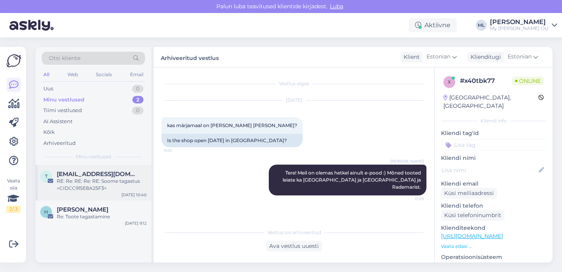
click at [106, 183] on div "RE: Re: RE: Re: RE: Soome tagastus <CIDCC915E8A25F3>" at bounding box center [102, 184] width 90 height 14
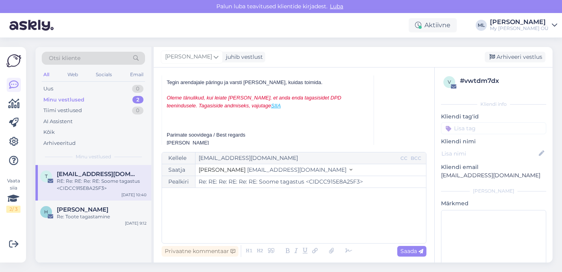
scroll to position [4954, 0]
click at [65, 85] on div "Uus 0" at bounding box center [93, 88] width 103 height 11
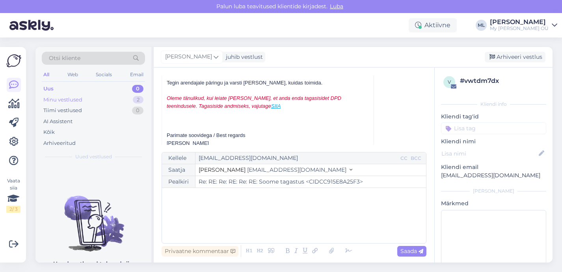
click at [52, 95] on div "Minu vestlused 2" at bounding box center [93, 99] width 103 height 11
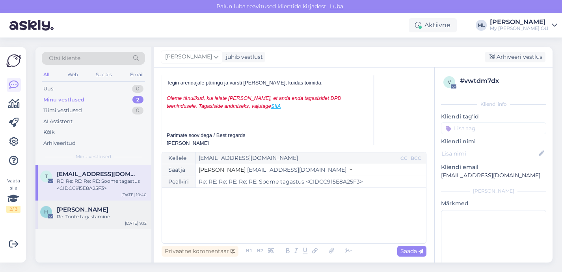
click at [93, 216] on div "Re: Toote tagastamine" at bounding box center [102, 216] width 90 height 7
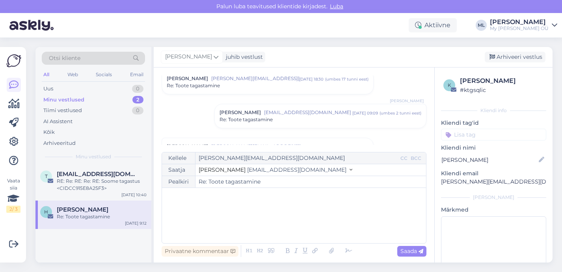
scroll to position [0, 0]
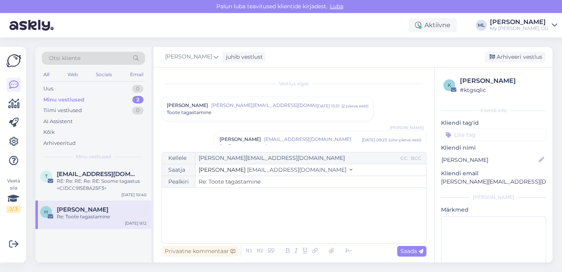
click at [84, 98] on div "Minu vestlused 2" at bounding box center [93, 99] width 103 height 11
